Goal: Check status: Check status

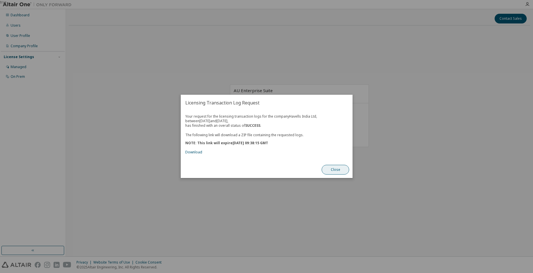
click at [333, 170] on button "Close" at bounding box center [336, 170] width 28 height 10
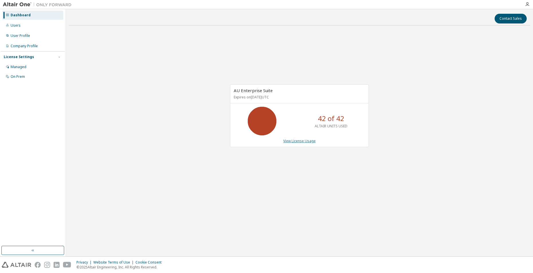
click at [306, 142] on link "View License Usage" at bounding box center [299, 141] width 32 height 5
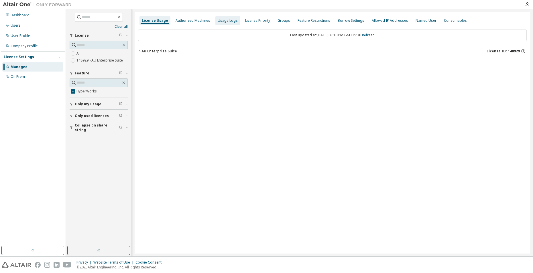
click at [223, 20] on div "Usage Logs" at bounding box center [228, 20] width 20 height 5
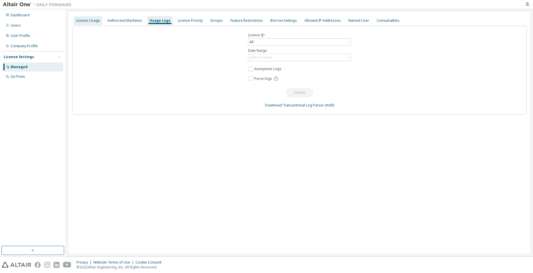
click at [82, 23] on div "License Usage" at bounding box center [88, 20] width 29 height 9
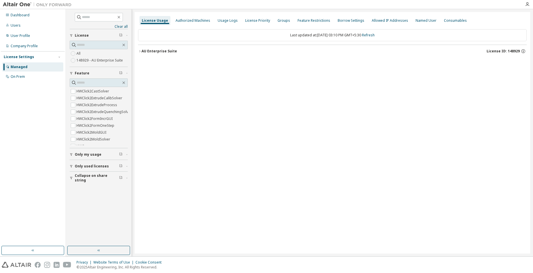
scroll to position [201, 0]
click at [140, 51] on icon "button" at bounding box center [139, 51] width 1 height 2
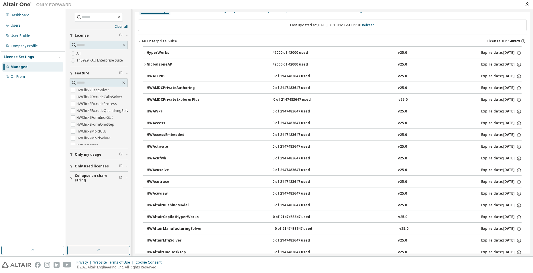
scroll to position [0, 0]
